Goal: Check status: Check status

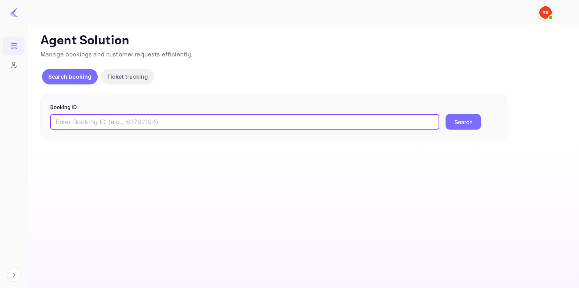
paste input "8686524"
click at [124, 122] on input "8686524" at bounding box center [244, 122] width 389 height 16
type input "8686524"
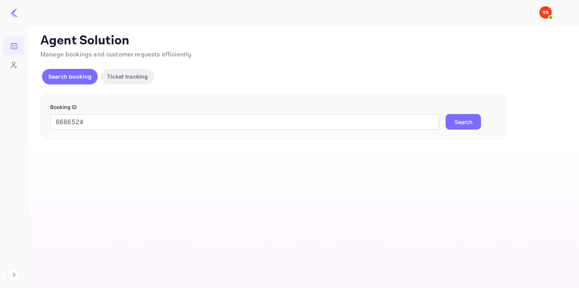
click at [454, 116] on button "Search" at bounding box center [463, 122] width 35 height 16
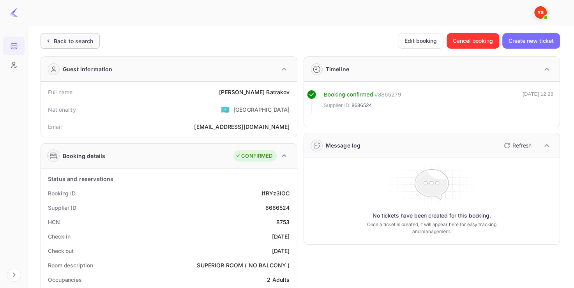
click at [81, 39] on div "Back to search" at bounding box center [73, 41] width 39 height 8
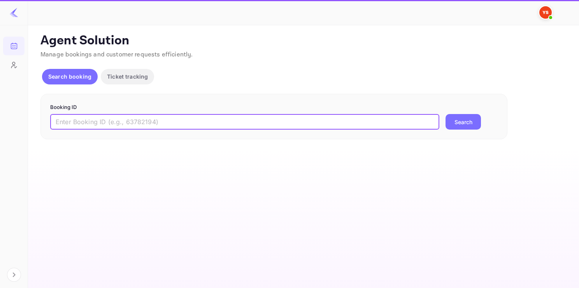
click at [117, 125] on input "text" at bounding box center [244, 122] width 389 height 16
paste input "9151171"
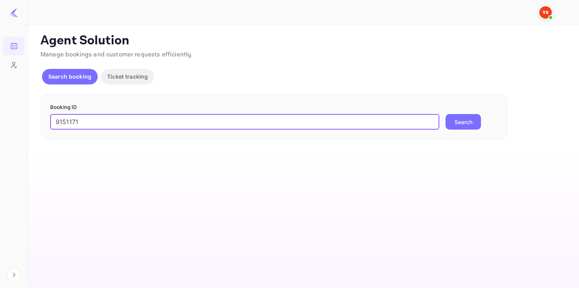
type input "9151171"
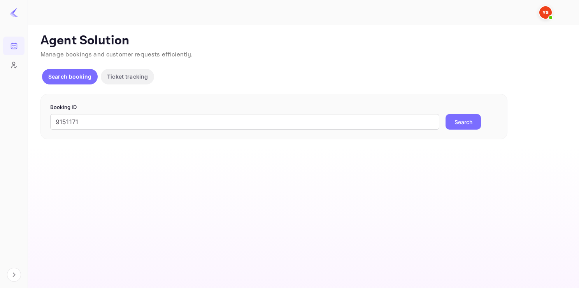
click at [467, 125] on button "Search" at bounding box center [463, 122] width 35 height 16
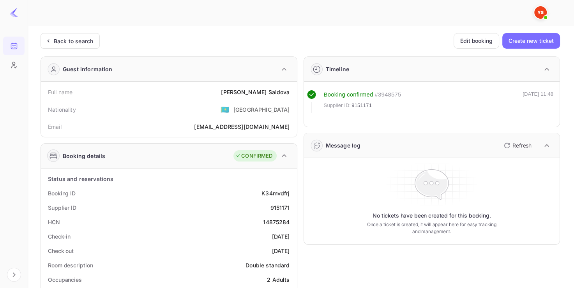
click at [281, 206] on div "9151171" at bounding box center [279, 208] width 19 height 8
copy div "9151171"
drag, startPoint x: 237, startPoint y: 90, endPoint x: 297, endPoint y: 90, distance: 60.0
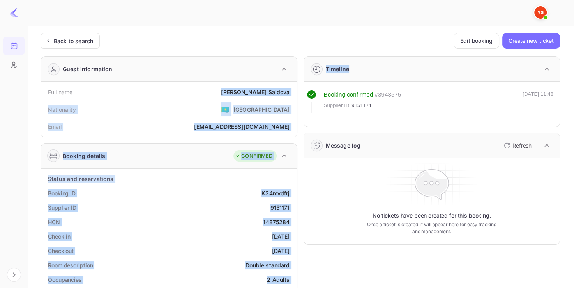
click at [285, 93] on div "[PERSON_NAME]" at bounding box center [255, 92] width 69 height 8
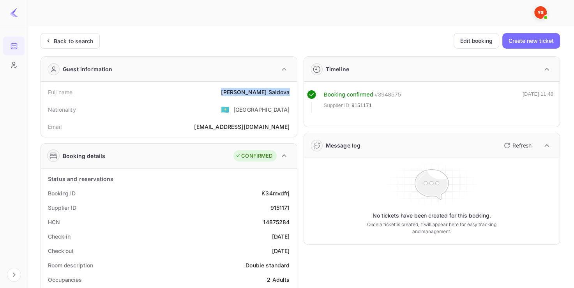
copy div "[PERSON_NAME]"
drag, startPoint x: 240, startPoint y: 95, endPoint x: 290, endPoint y: 92, distance: 49.5
click at [290, 92] on div "Full name [PERSON_NAME]" at bounding box center [169, 92] width 250 height 14
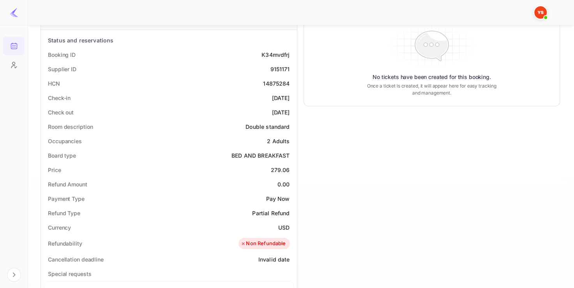
scroll to position [188, 0]
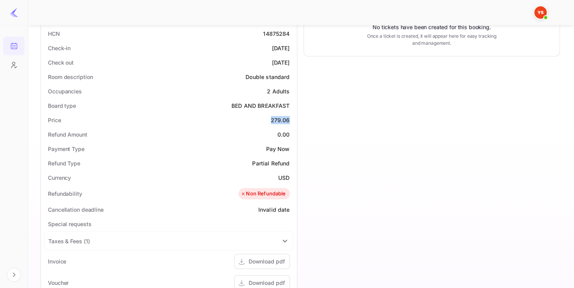
drag, startPoint x: 272, startPoint y: 117, endPoint x: 294, endPoint y: 115, distance: 22.3
click at [294, 115] on div "Status and reservations Booking ID K34mvdfrj Supplier ID 9151171 HCN 14875284 C…" at bounding box center [169, 211] width 256 height 463
copy div "279.06"
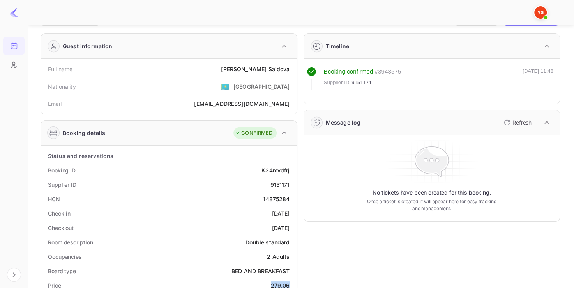
scroll to position [0, 0]
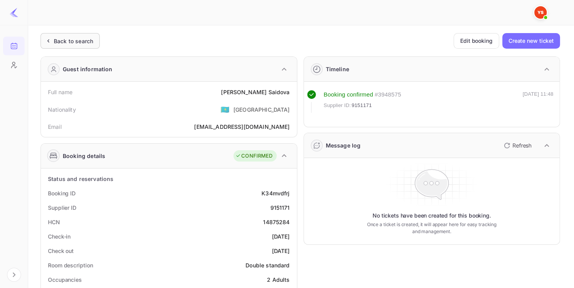
click at [70, 47] on div "Back to search" at bounding box center [70, 41] width 59 height 16
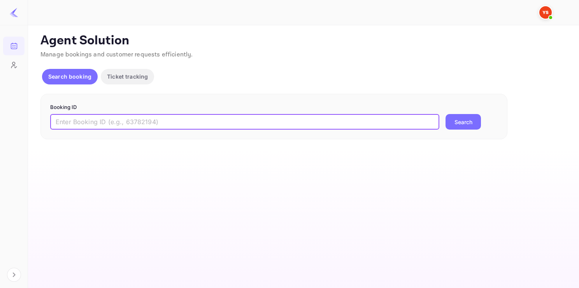
click at [116, 116] on input "text" at bounding box center [244, 122] width 389 height 16
paste input "9635065"
type input "9635065"
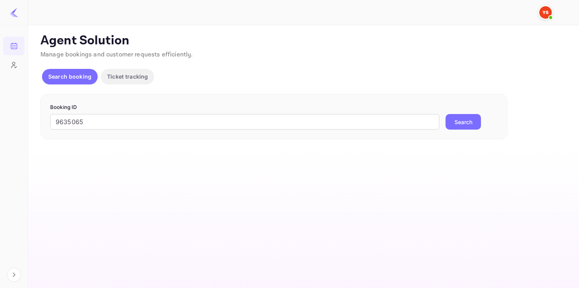
click at [460, 121] on button "Search" at bounding box center [463, 122] width 35 height 16
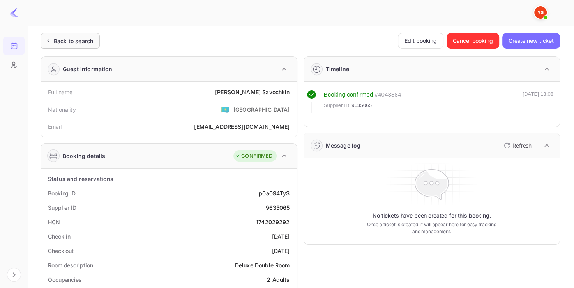
click at [88, 41] on div "Back to search" at bounding box center [73, 41] width 39 height 8
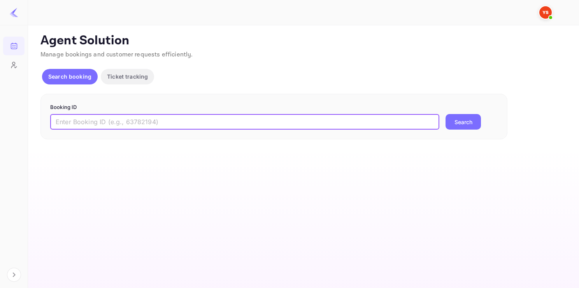
click at [135, 120] on input "text" at bounding box center [244, 122] width 389 height 16
paste input "8249550"
type input "8249550"
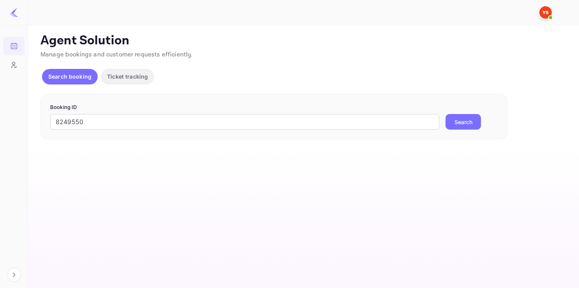
click at [457, 118] on button "Search" at bounding box center [463, 122] width 35 height 16
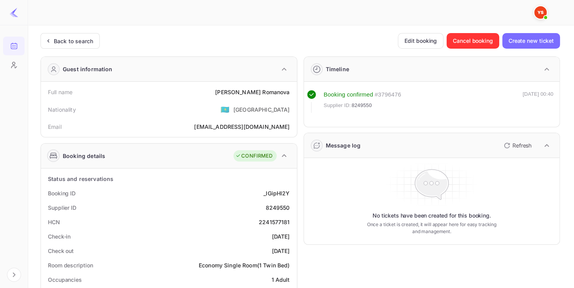
click at [271, 205] on div "8249550" at bounding box center [277, 208] width 24 height 8
copy div "8249550"
click at [271, 205] on div "8249550" at bounding box center [277, 208] width 24 height 8
copy div "[PERSON_NAME]"
drag, startPoint x: 246, startPoint y: 91, endPoint x: 291, endPoint y: 92, distance: 45.6
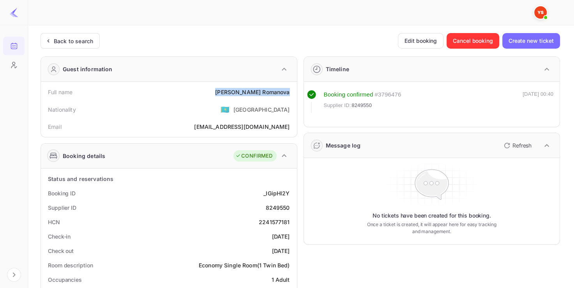
click at [291, 92] on div "Full name [PERSON_NAME]" at bounding box center [169, 92] width 250 height 14
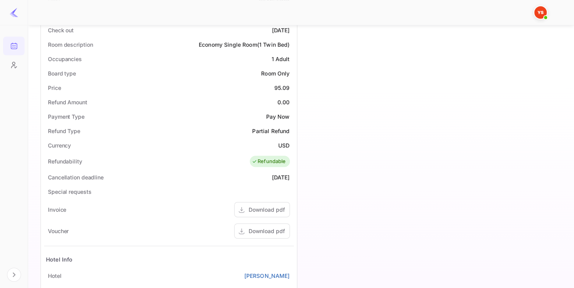
scroll to position [221, 0]
drag, startPoint x: 273, startPoint y: 81, endPoint x: 290, endPoint y: 84, distance: 17.4
click at [290, 84] on div "Price 95.09" at bounding box center [169, 87] width 250 height 14
copy div "95.09"
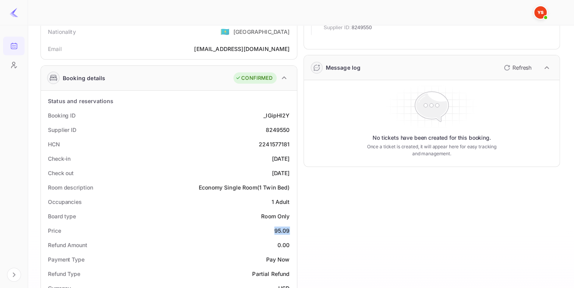
scroll to position [0, 0]
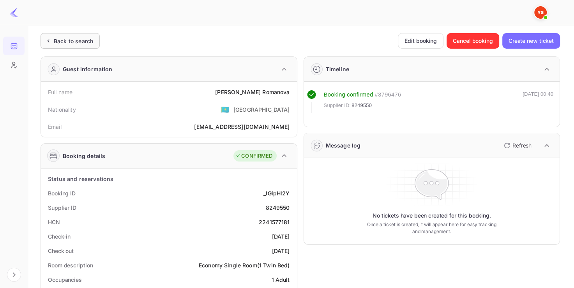
click at [77, 44] on div "Back to search" at bounding box center [73, 41] width 39 height 8
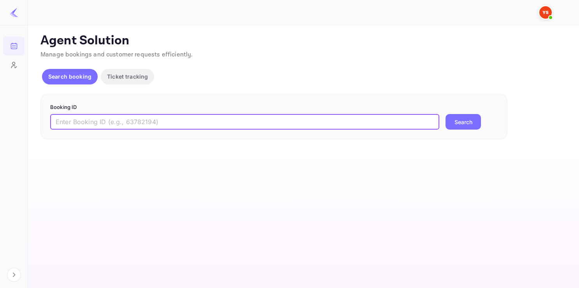
click at [100, 126] on input "text" at bounding box center [244, 122] width 389 height 16
paste input "9614804"
type input "9614804"
click at [462, 121] on button "Search" at bounding box center [463, 122] width 35 height 16
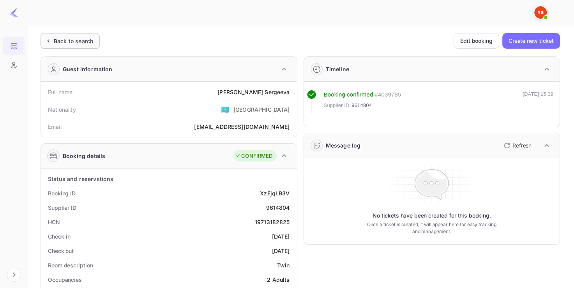
click at [69, 42] on div "Back to search" at bounding box center [73, 41] width 39 height 8
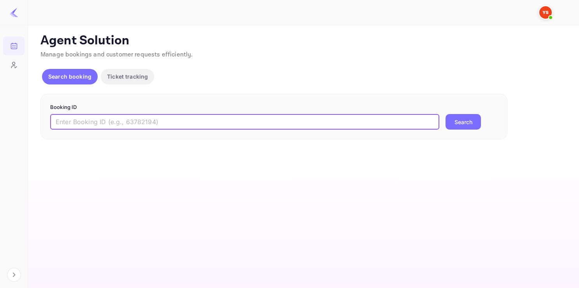
paste input "9418365"
click at [130, 120] on input "9418365" at bounding box center [244, 122] width 389 height 16
type input "9418365"
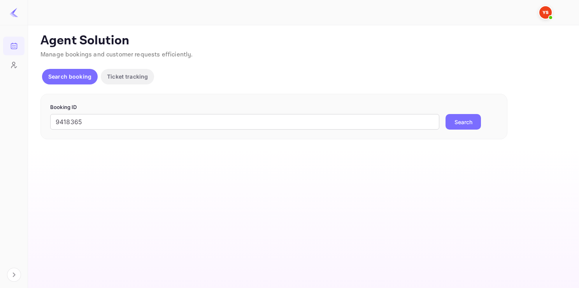
click at [455, 128] on button "Search" at bounding box center [463, 122] width 35 height 16
